Goal: Task Accomplishment & Management: Complete application form

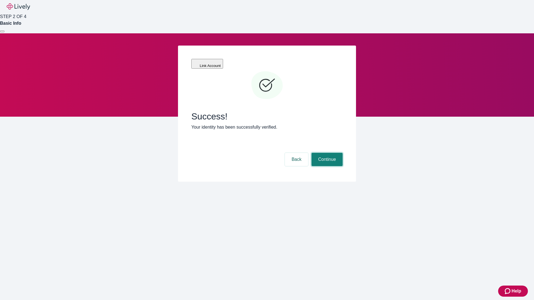
click at [326, 153] on button "Continue" at bounding box center [326, 159] width 31 height 13
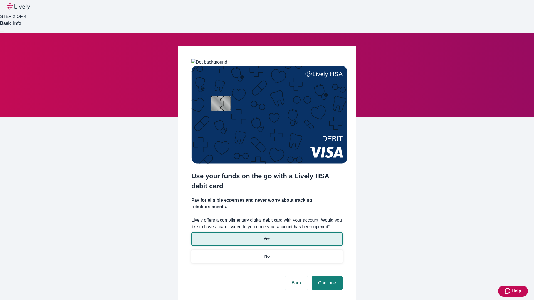
click at [267, 236] on p "Yes" at bounding box center [267, 239] width 7 height 6
click at [326, 277] on button "Continue" at bounding box center [326, 283] width 31 height 13
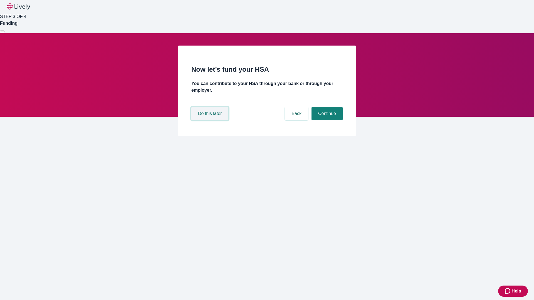
click at [210, 120] on button "Do this later" at bounding box center [209, 113] width 37 height 13
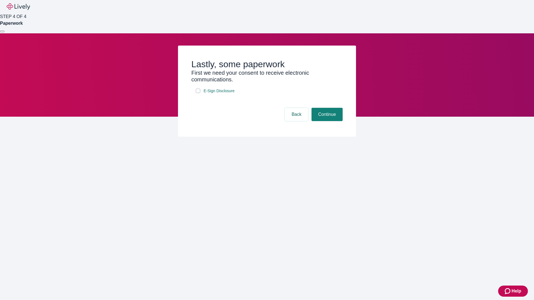
click at [198, 93] on input "E-Sign Disclosure" at bounding box center [198, 91] width 4 height 4
checkbox input "true"
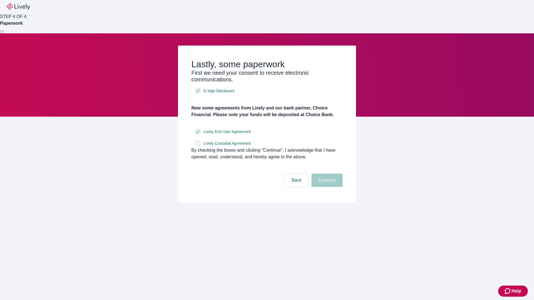
click at [198, 146] on input "Lively Custodial Agreement" at bounding box center [198, 143] width 4 height 4
checkbox input "true"
click at [326, 187] on button "Continue" at bounding box center [326, 180] width 31 height 13
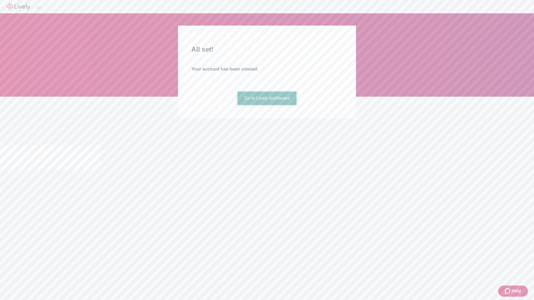
click at [267, 105] on link "Go to Lively dashboard" at bounding box center [266, 98] width 59 height 13
